Goal: Transaction & Acquisition: Purchase product/service

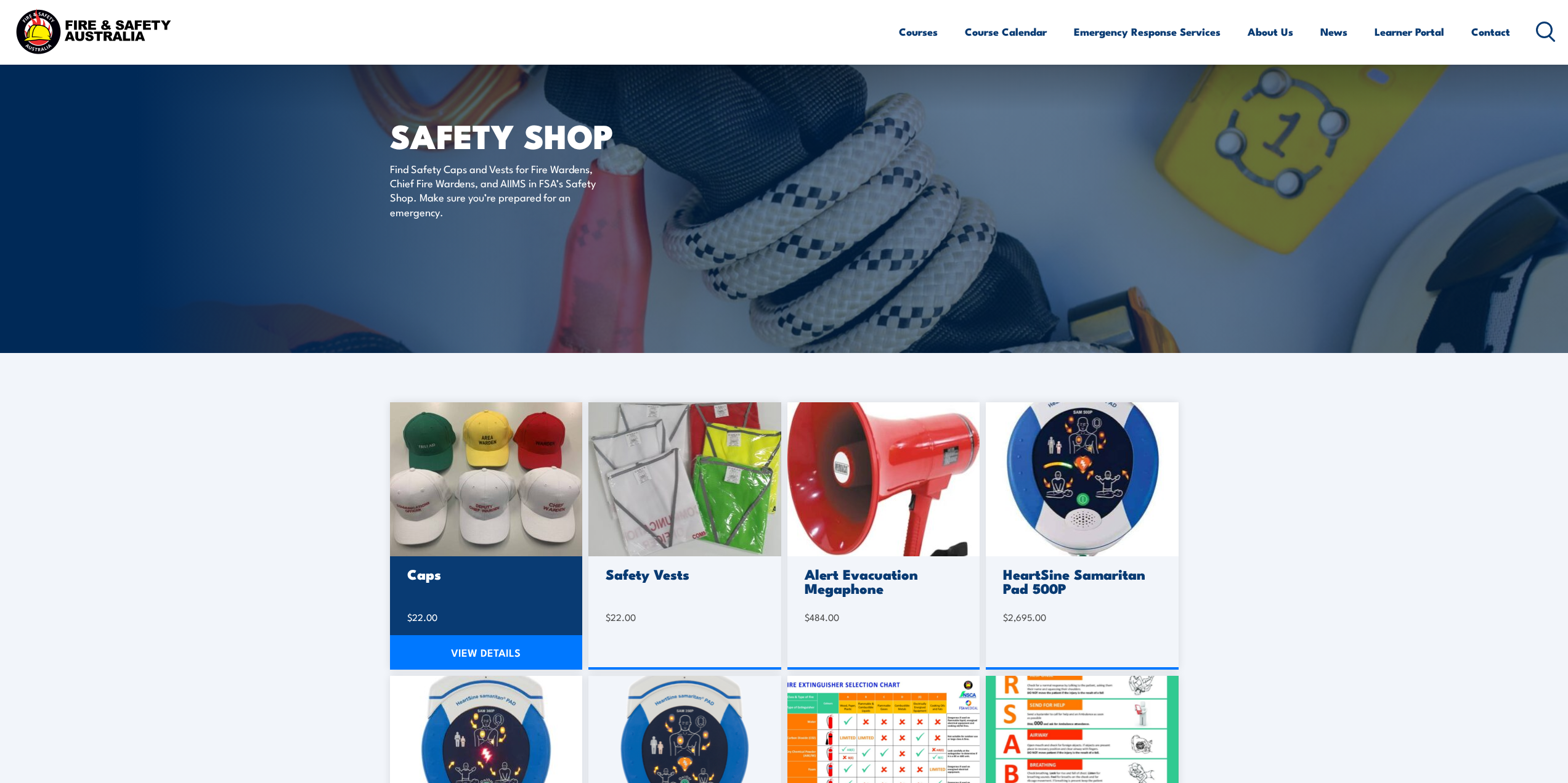
click at [493, 500] on img at bounding box center [487, 480] width 193 height 154
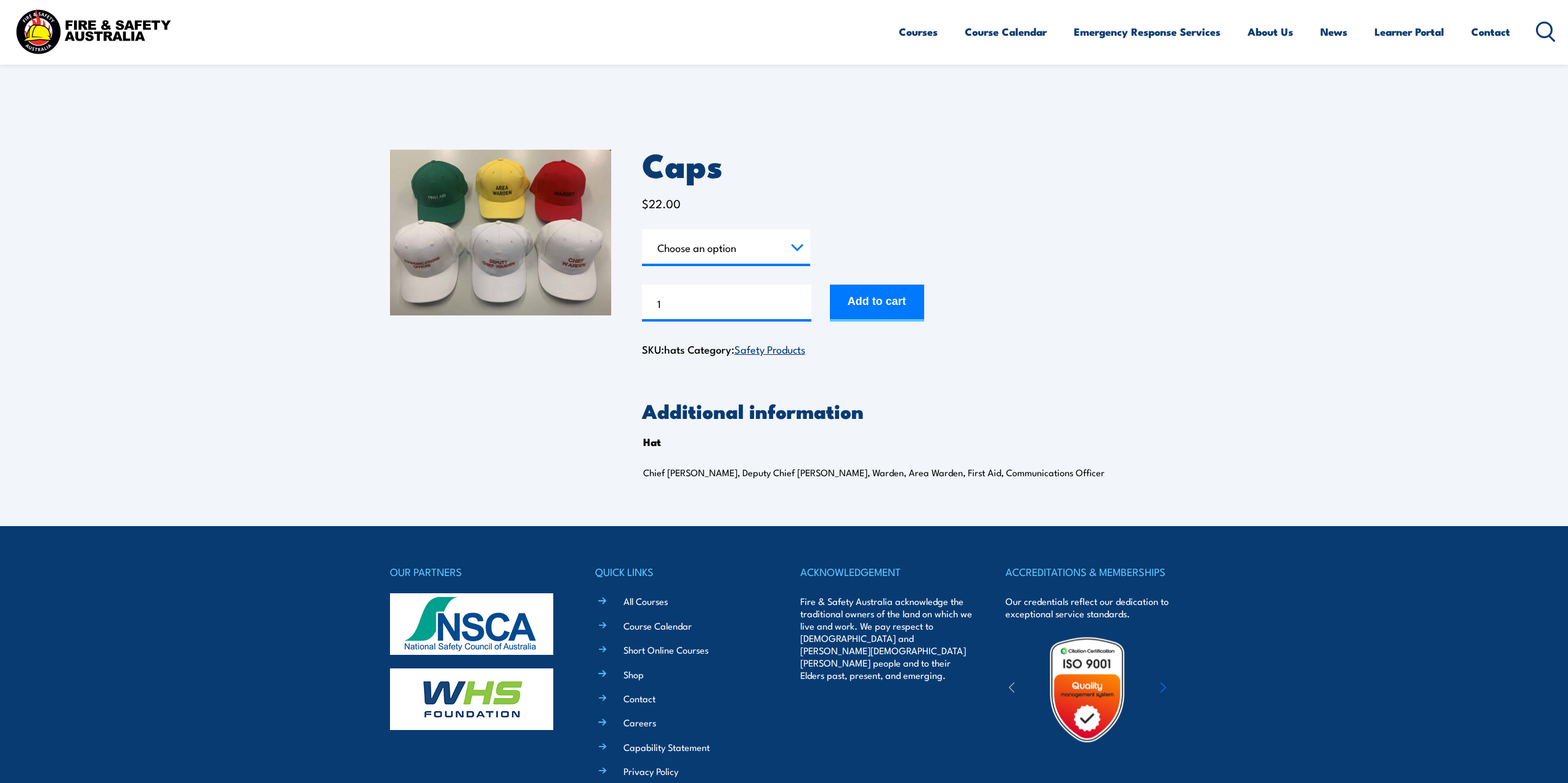
click at [548, 241] on img at bounding box center [501, 233] width 221 height 166
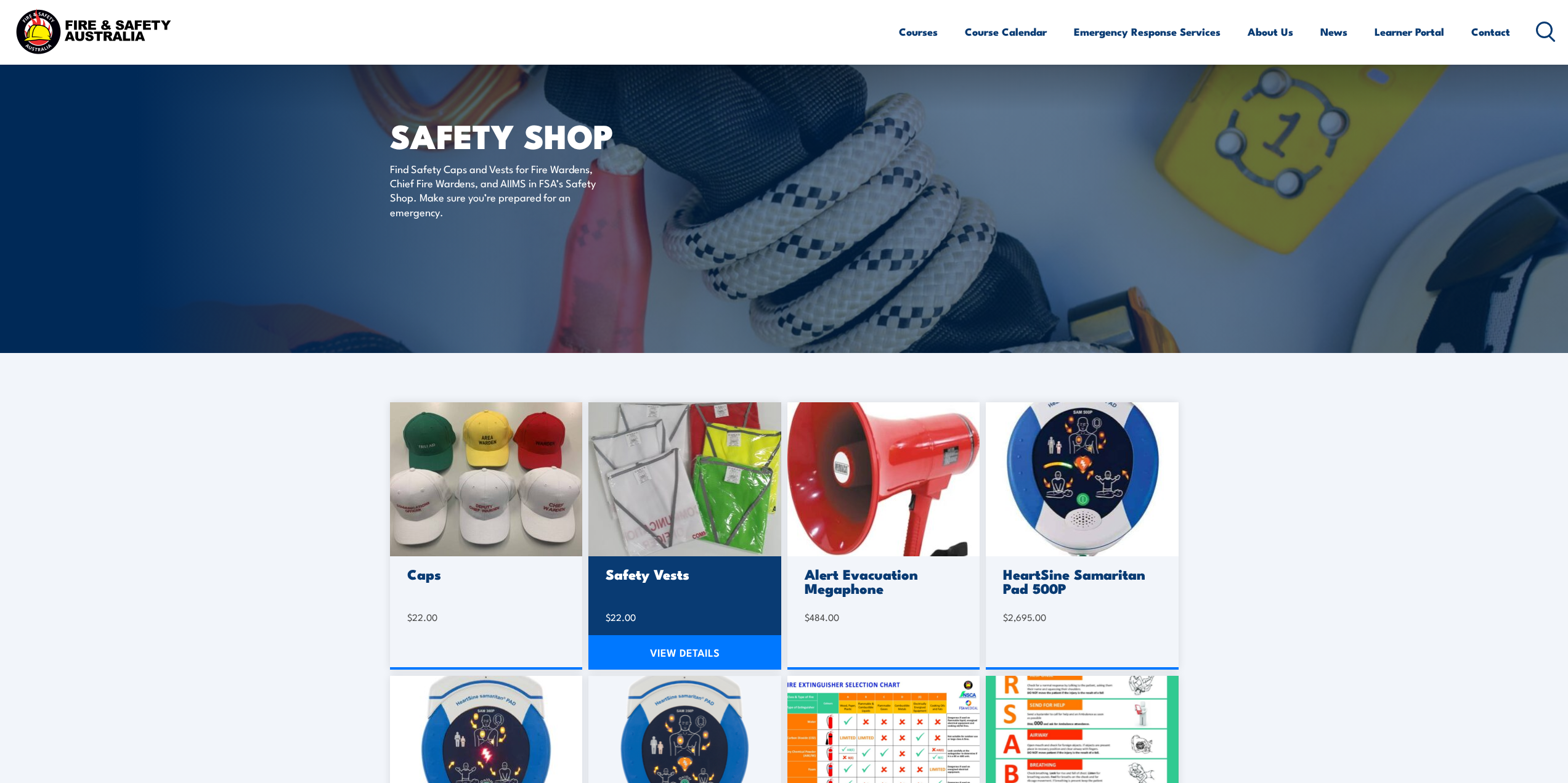
click at [684, 485] on img at bounding box center [685, 480] width 193 height 154
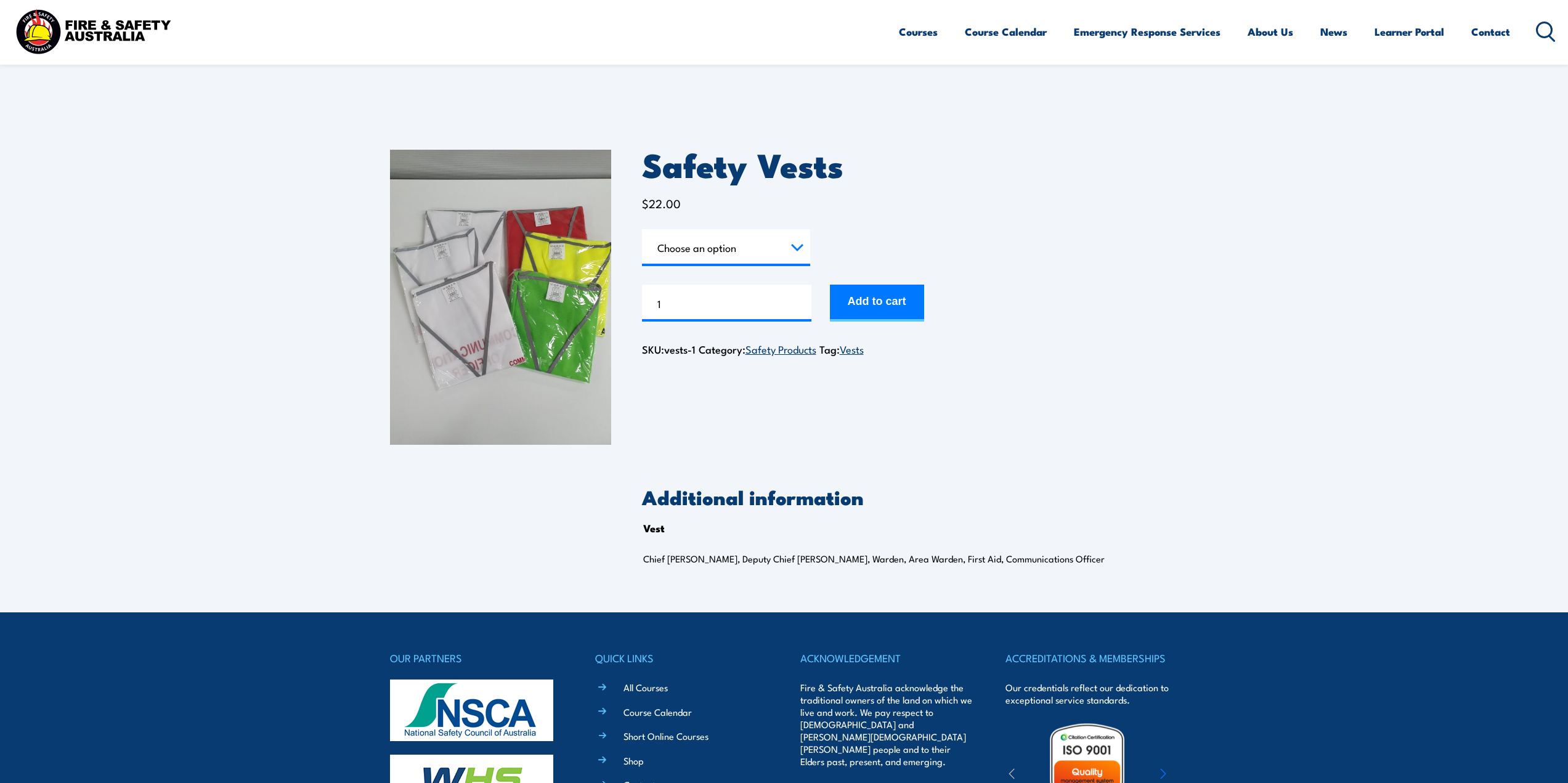
click at [509, 274] on img at bounding box center [501, 297] width 221 height 295
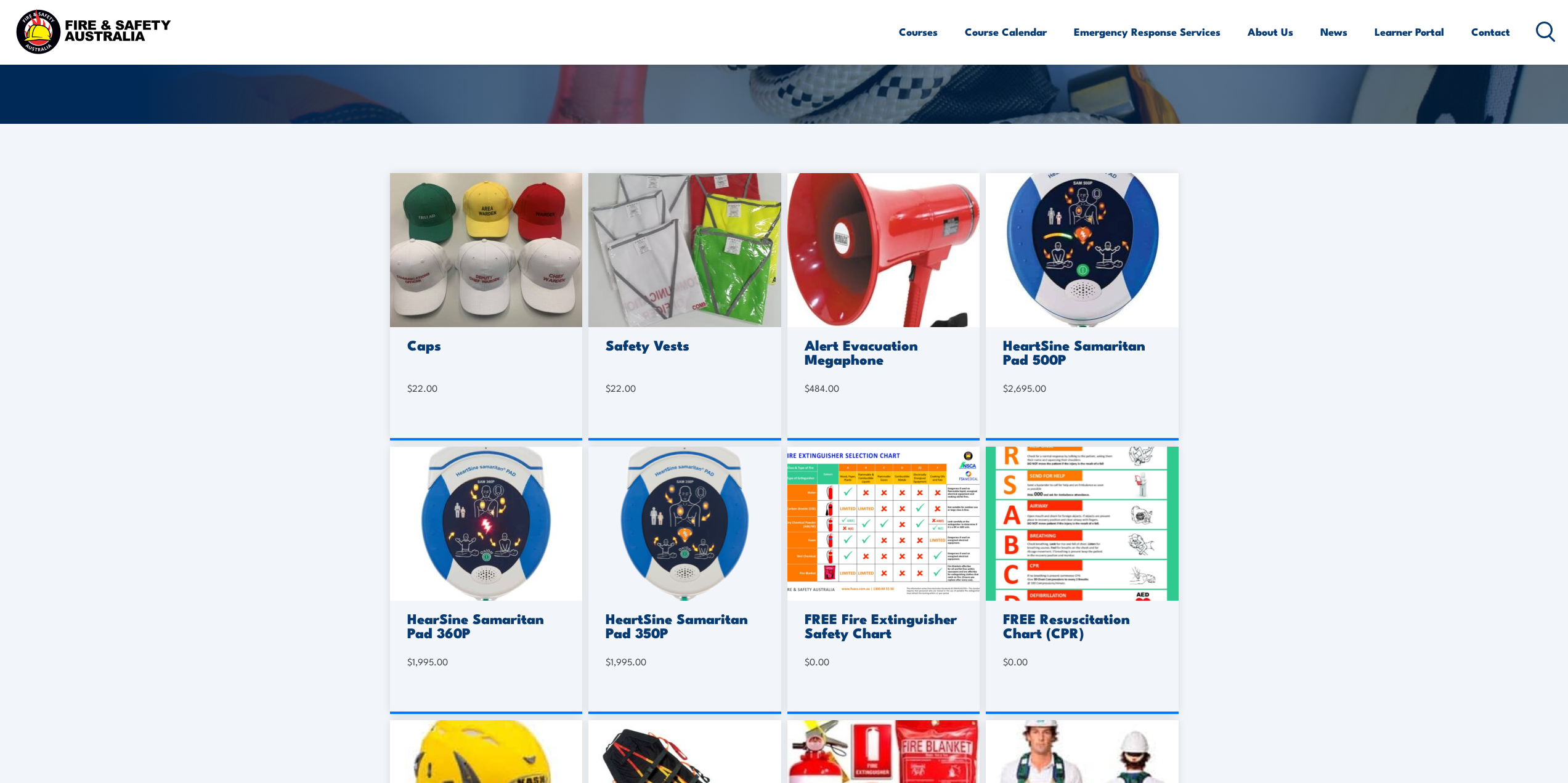
scroll to position [246, 0]
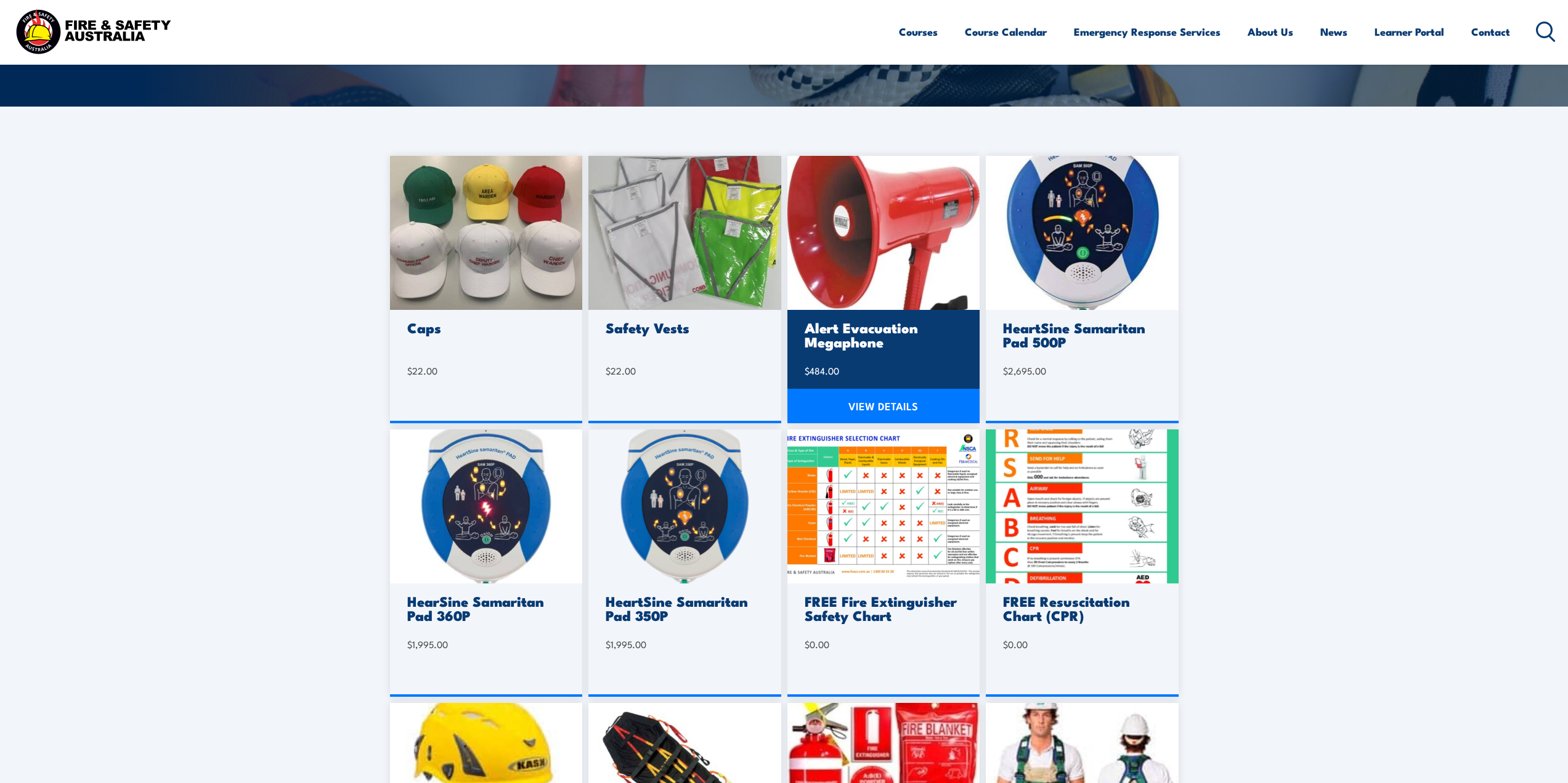
click at [900, 229] on img at bounding box center [884, 233] width 193 height 154
